Goal: Task Accomplishment & Management: Manage account settings

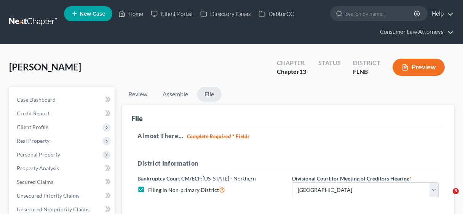
select select "0"
click at [133, 13] on link "Home" at bounding box center [131, 14] width 32 height 14
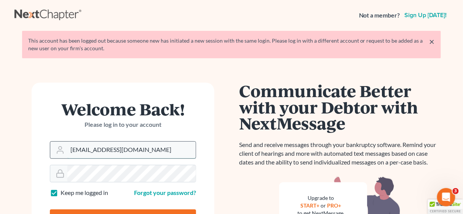
drag, startPoint x: 170, startPoint y: 153, endPoint x: 57, endPoint y: 151, distance: 113.2
click at [57, 151] on div "[EMAIL_ADDRESS][DOMAIN_NAME]" at bounding box center [123, 150] width 146 height 18
type input "pwillis@consumerlawattorneys.com"
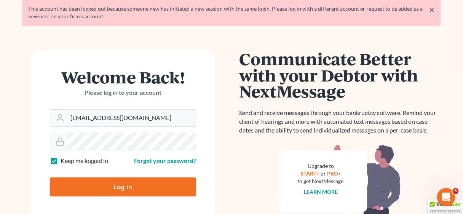
scroll to position [122, 0]
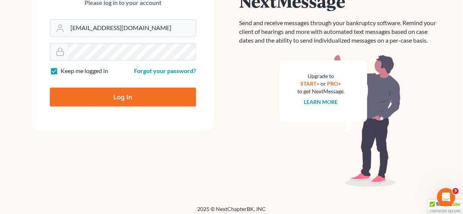
click at [120, 103] on input "Log In" at bounding box center [123, 97] width 146 height 19
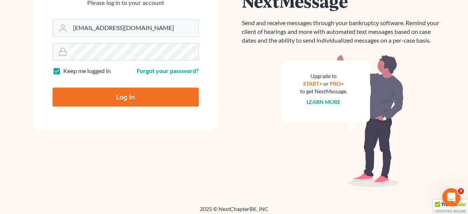
type input "Thinking..."
